Goal: Task Accomplishment & Management: Manage account settings

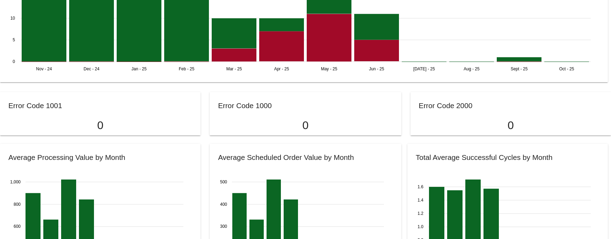
scroll to position [946, 0]
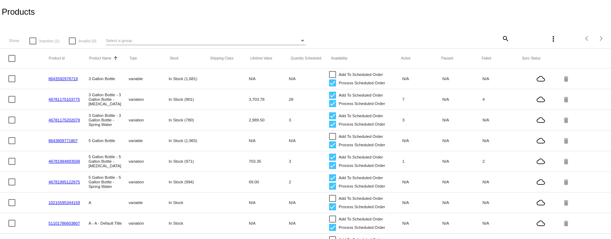
click at [272, 39] on div "Select a group" at bounding box center [202, 40] width 193 height 8
click at [314, 13] on div at bounding box center [305, 119] width 611 height 239
click at [297, 42] on div "Select a group" at bounding box center [202, 40] width 193 height 8
click at [297, 42] on span "All Groups" at bounding box center [204, 42] width 199 height 12
click at [324, 27] on div "Show: Inactive (1) Invalid (0) Select a group search more_vert Items per page: …" at bounding box center [305, 36] width 611 height 24
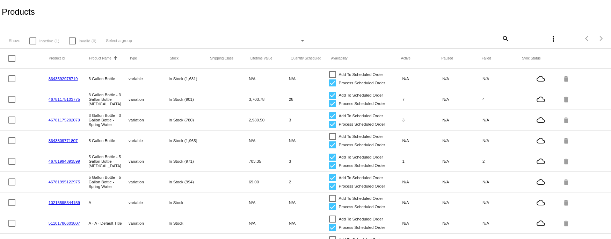
click at [57, 100] on link "46781175103775" at bounding box center [64, 99] width 31 height 5
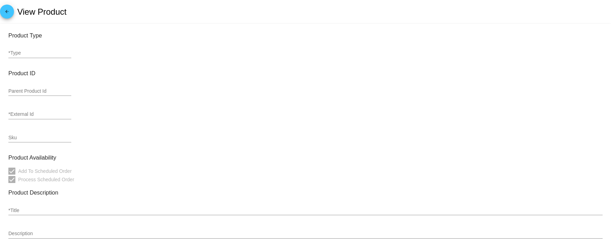
type input "variation"
type input "431588"
type input "46781175103775"
type input "3 Gallon Bottle - 3 Gallon Bottle - [MEDICAL_DATA]"
type input "Our finest H20 in a “tiny but mighty” 3 gallon bottle.Choose “Spring Water” for…"
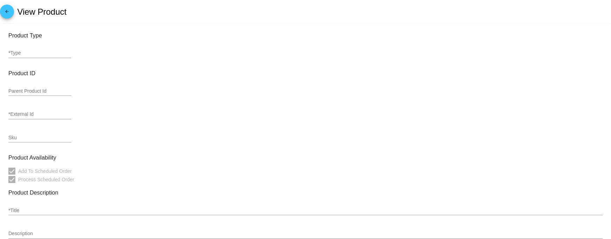
type input "17"
type input "15.3"
type input "24.99"
type input "Pound"
type input "In Stock (901)"
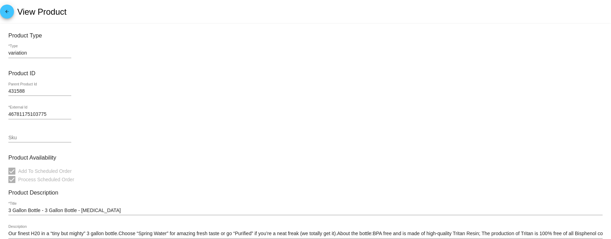
click at [8, 15] on mat-icon "arrow_back" at bounding box center [7, 13] width 8 height 8
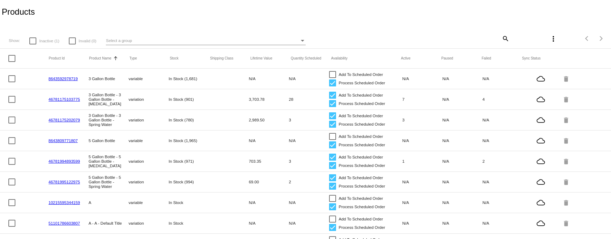
click at [181, 20] on div "Products" at bounding box center [305, 12] width 611 height 24
click at [180, 41] on div "Select a group" at bounding box center [202, 40] width 193 height 8
click at [241, 12] on div at bounding box center [305, 119] width 611 height 239
click at [278, 45] on div "Select a group" at bounding box center [202, 40] width 193 height 8
click at [269, 46] on span "All Groups" at bounding box center [204, 42] width 199 height 12
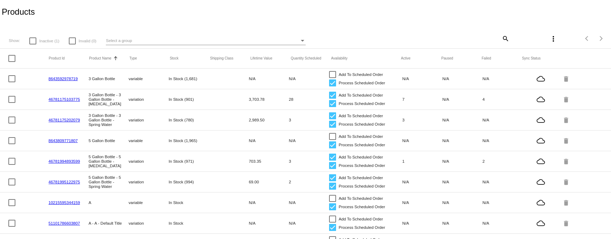
click at [328, 40] on div "Show: Inactive (1) Invalid (0) Select a group" at bounding box center [208, 40] width 399 height 9
